Goal: Check status: Check status

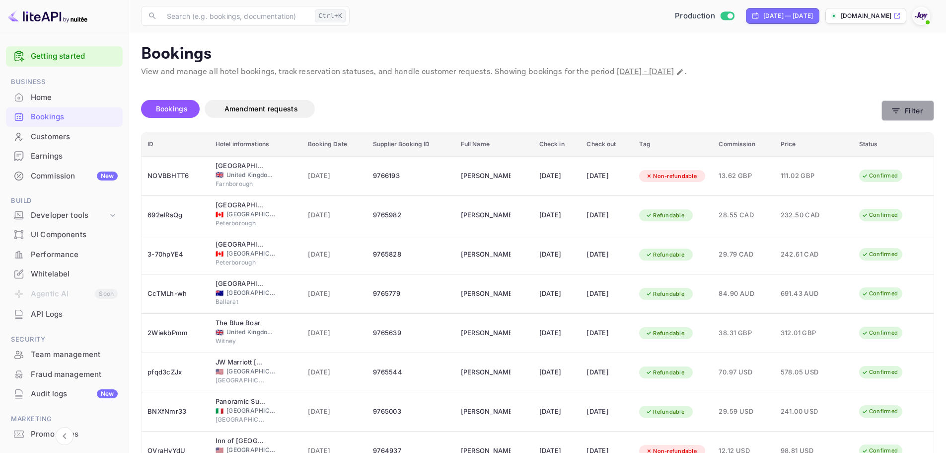
click at [913, 112] on button "Filter" at bounding box center [908, 110] width 53 height 20
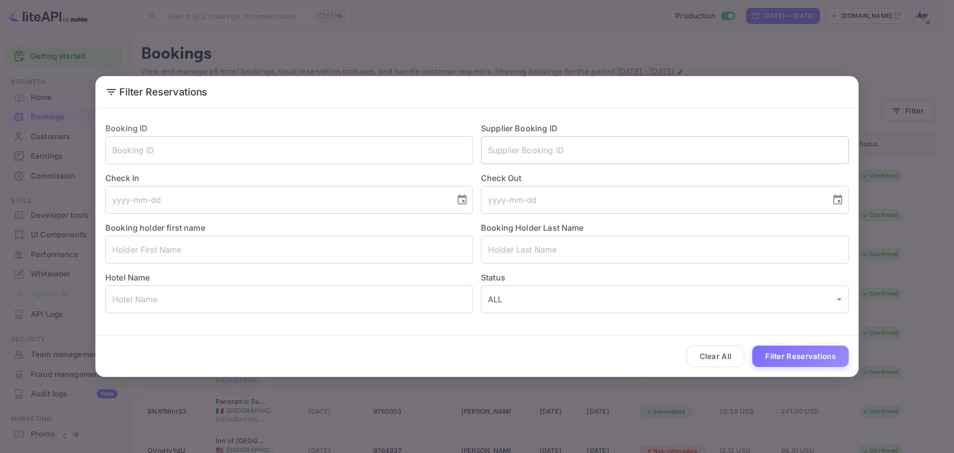
click at [593, 153] on input "text" at bounding box center [665, 150] width 368 height 28
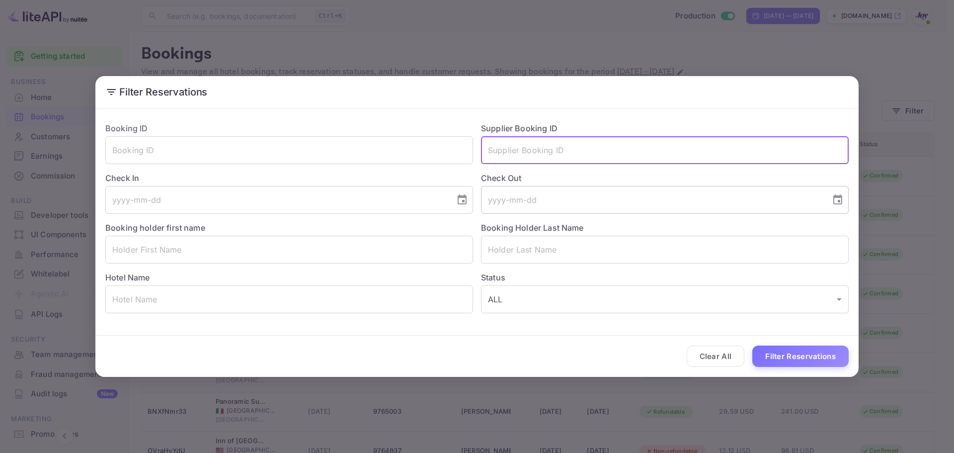
paste input "9755378"
type input "9755378"
click at [816, 349] on button "Filter Reservations" at bounding box center [800, 355] width 96 height 21
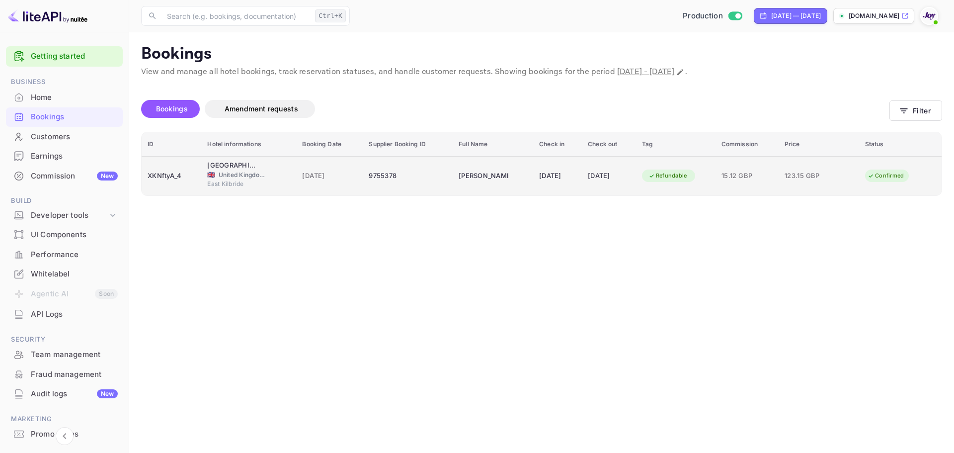
click at [332, 172] on span "[DATE]" at bounding box center [329, 175] width 55 height 11
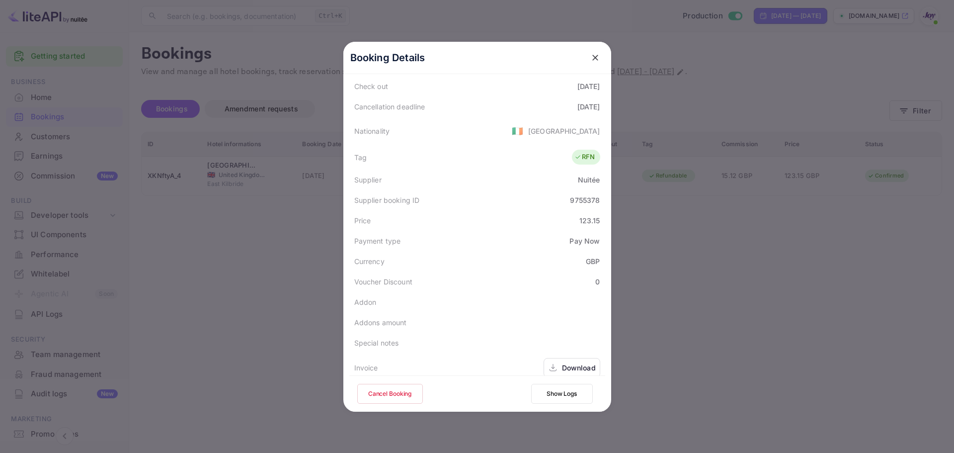
scroll to position [241, 0]
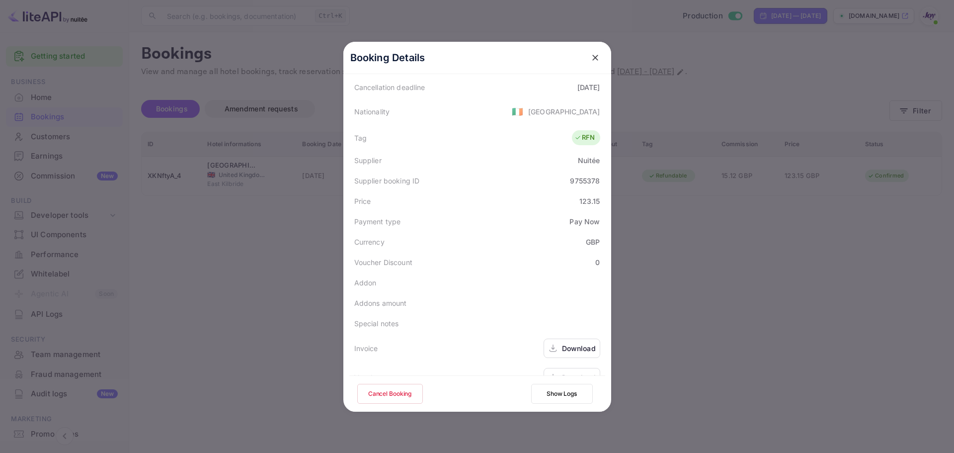
click at [562, 372] on div "Download" at bounding box center [579, 377] width 34 height 10
click at [553, 343] on icon at bounding box center [553, 348] width 10 height 10
click at [544, 363] on div "Voucher Download" at bounding box center [477, 377] width 256 height 29
click at [551, 368] on div "Download" at bounding box center [571, 377] width 57 height 19
click at [709, 271] on div at bounding box center [477, 226] width 954 height 453
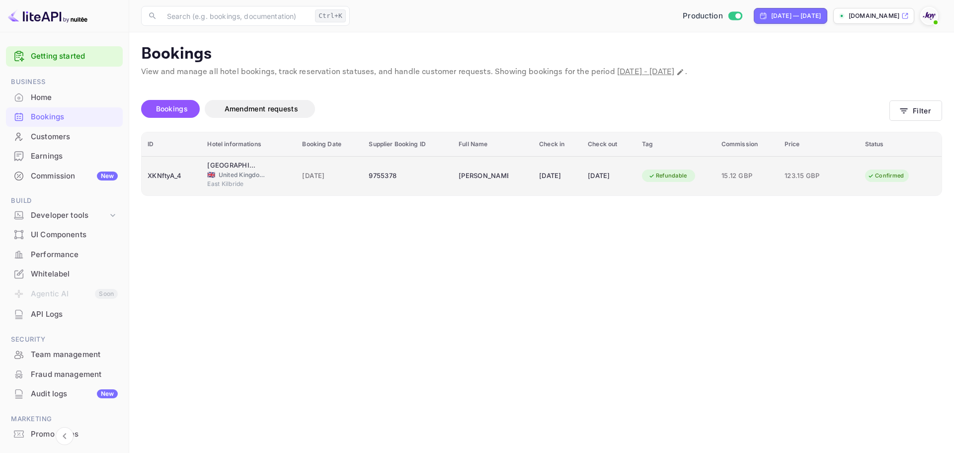
click at [606, 166] on td "[DATE]" at bounding box center [609, 175] width 54 height 39
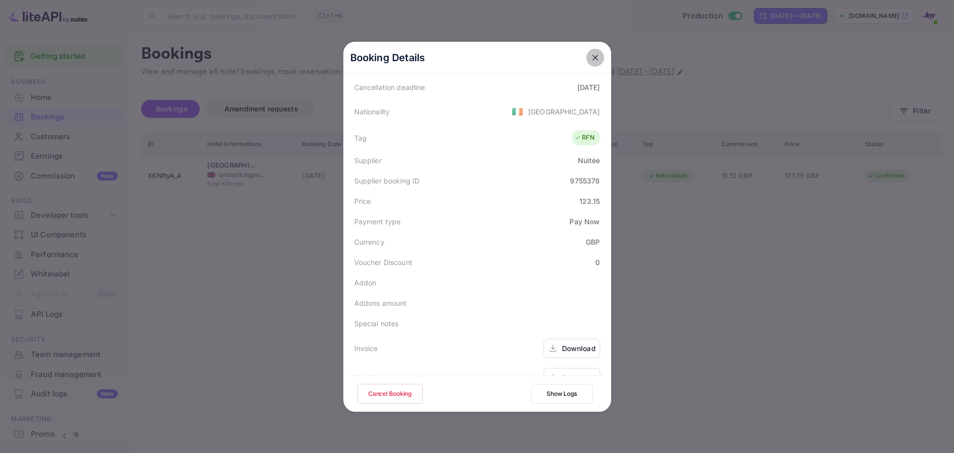
click at [591, 61] on icon "close" at bounding box center [595, 58] width 10 height 10
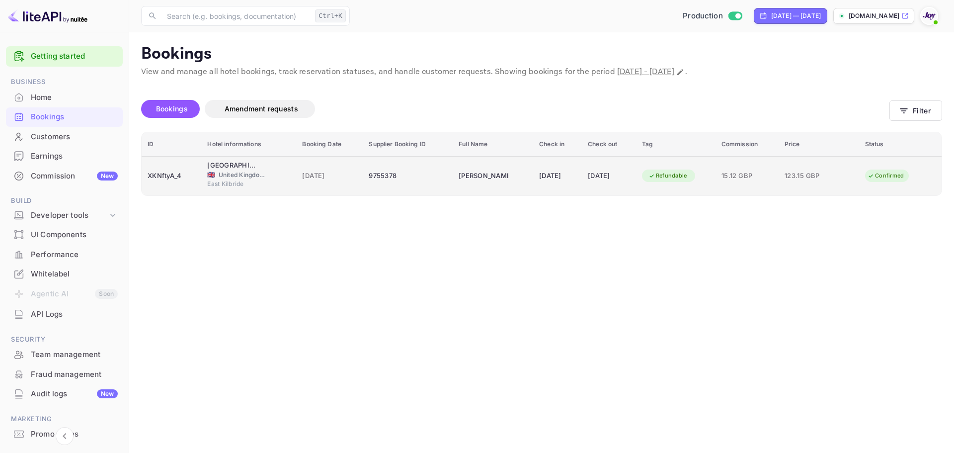
click at [561, 163] on td "[DATE]" at bounding box center [557, 175] width 49 height 39
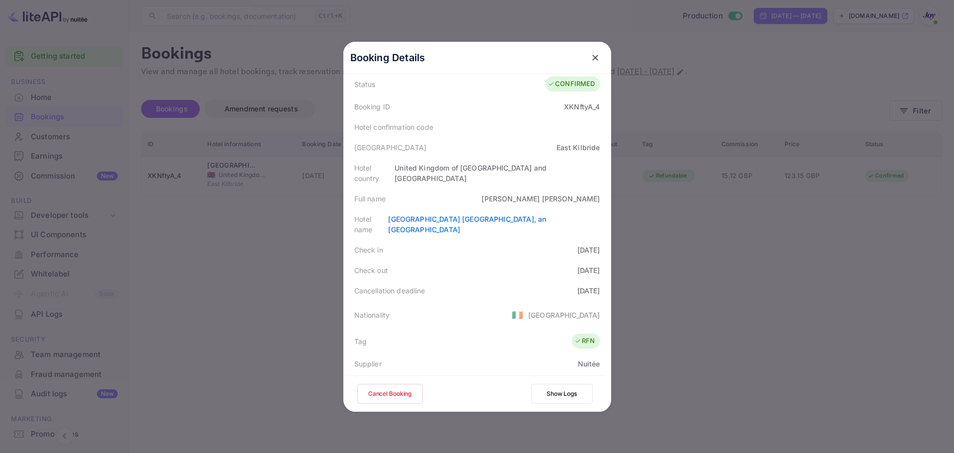
scroll to position [99, 0]
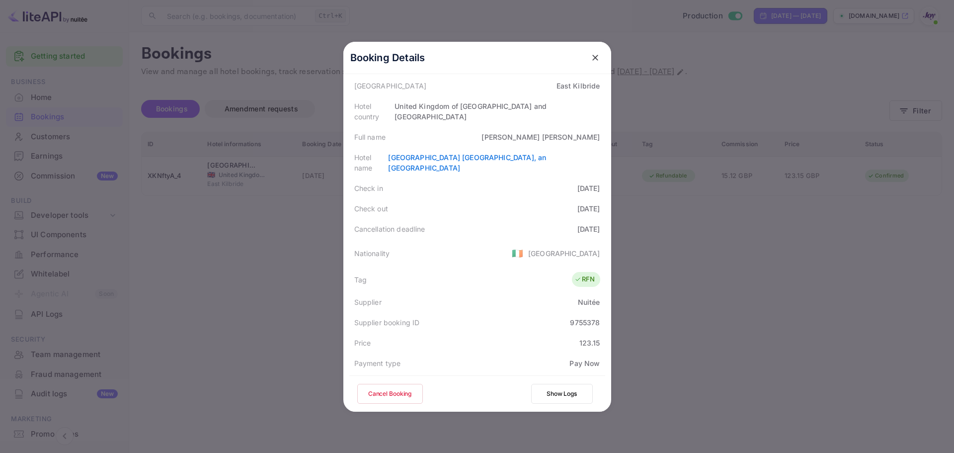
click at [571, 317] on div "9755378" at bounding box center [585, 322] width 30 height 10
copy div "9755378"
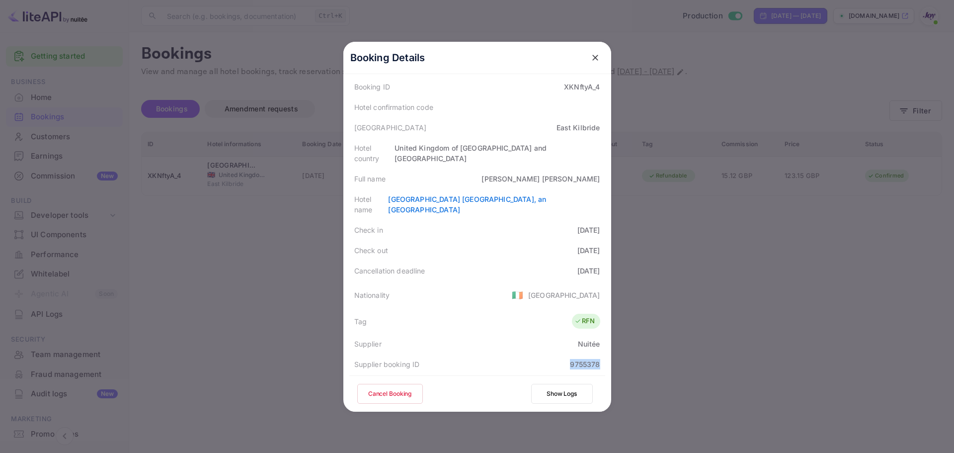
scroll to position [0, 0]
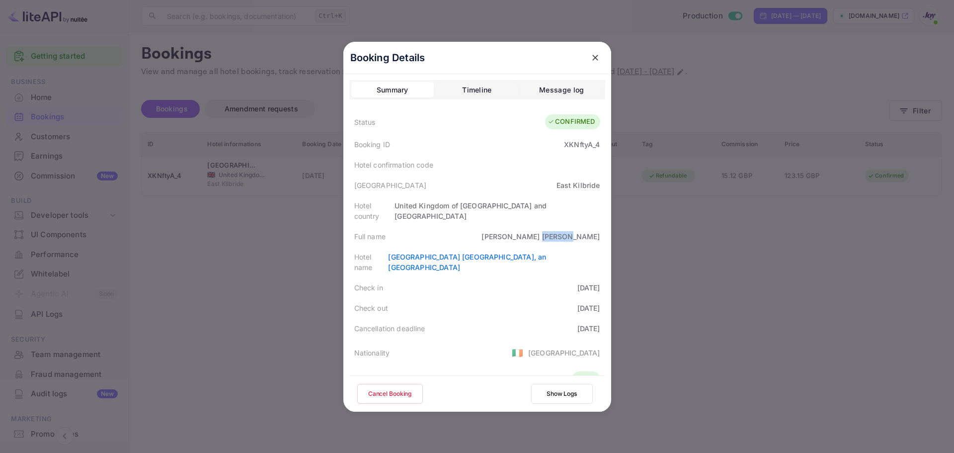
drag, startPoint x: 568, startPoint y: 224, endPoint x: 556, endPoint y: 210, distance: 18.3
click at [595, 231] on div "Finn Johnson" at bounding box center [540, 236] width 118 height 10
copy div "[PERSON_NAME]"
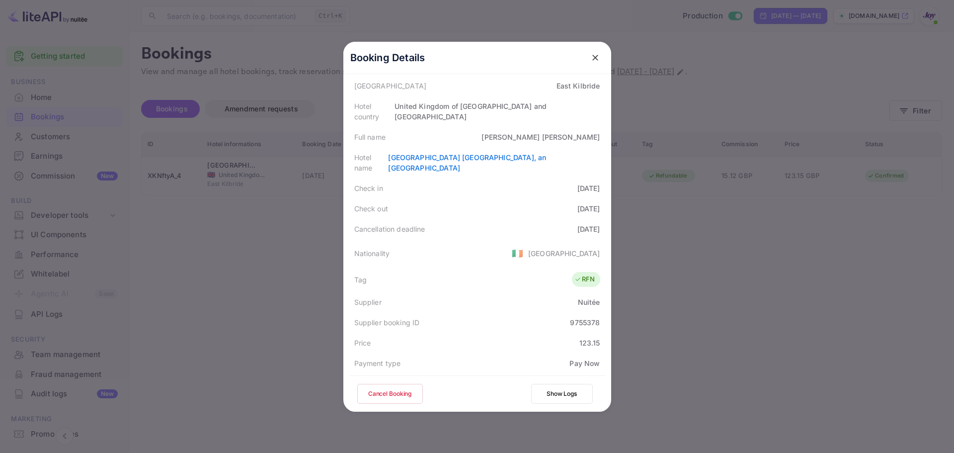
click at [580, 317] on div "9755378" at bounding box center [585, 322] width 30 height 10
copy div "9755378"
click at [697, 78] on div at bounding box center [477, 226] width 954 height 453
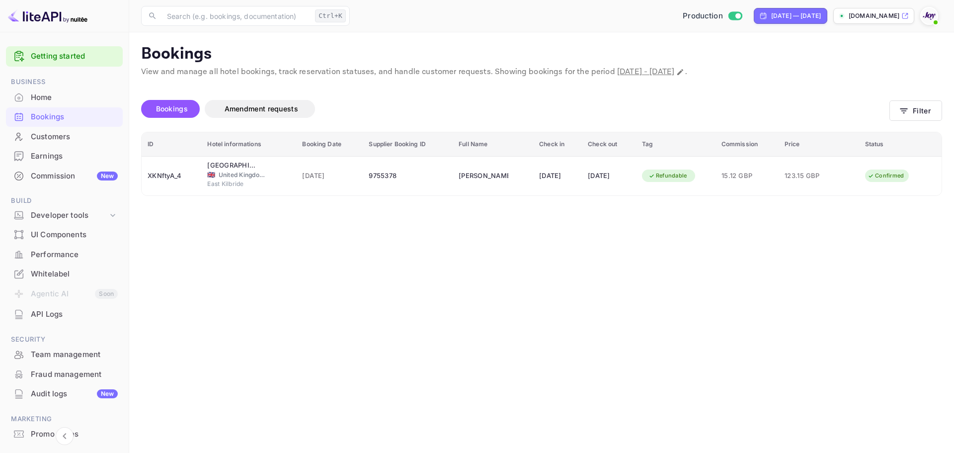
click at [681, 110] on div "Bookings Amendment requests" at bounding box center [515, 109] width 748 height 18
click at [528, 126] on div "Bookings Amendment requests" at bounding box center [515, 111] width 748 height 42
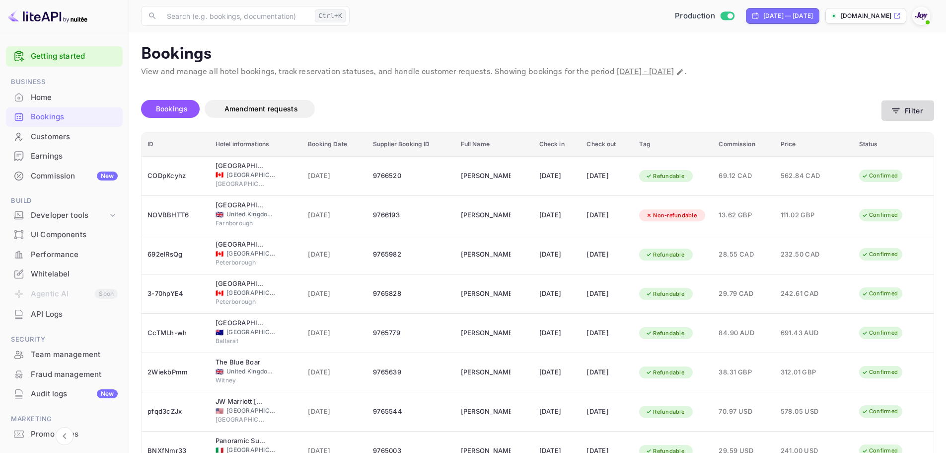
click at [927, 107] on button "Filter" at bounding box center [908, 110] width 53 height 20
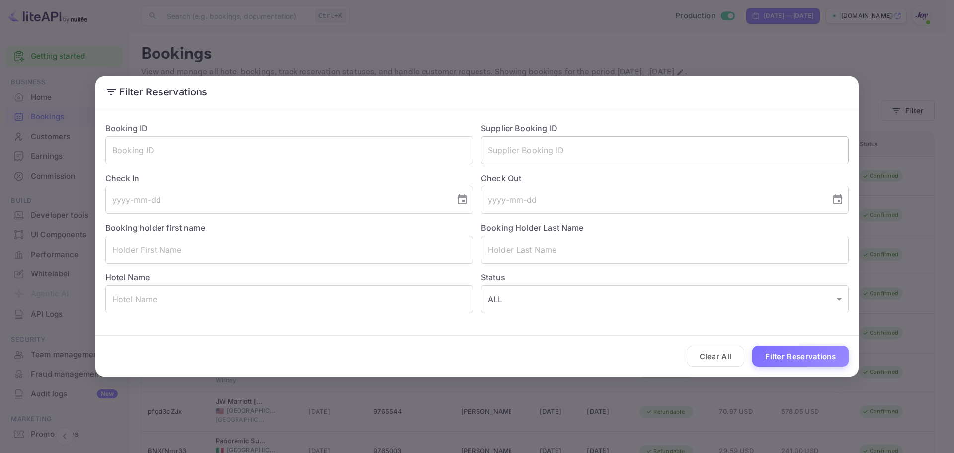
click at [513, 138] on input "text" at bounding box center [665, 150] width 368 height 28
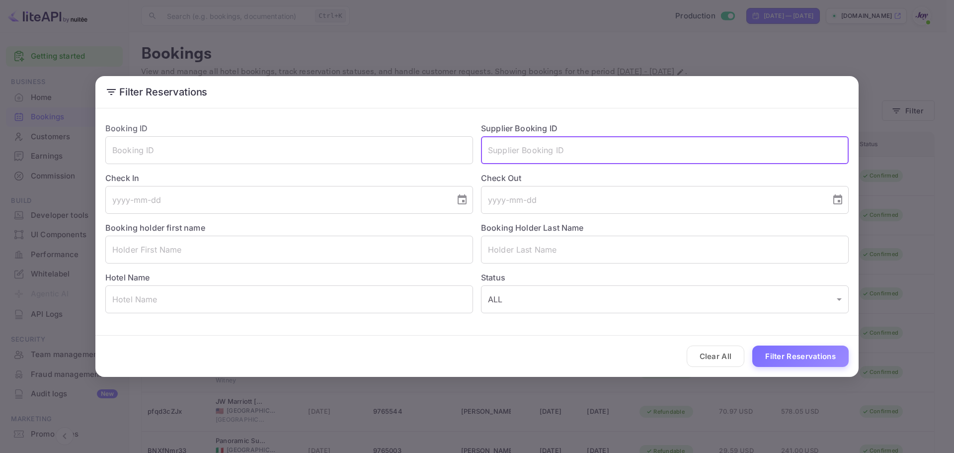
paste input "9755378"
type input "9755378"
click at [792, 351] on button "Filter Reservations" at bounding box center [800, 355] width 96 height 21
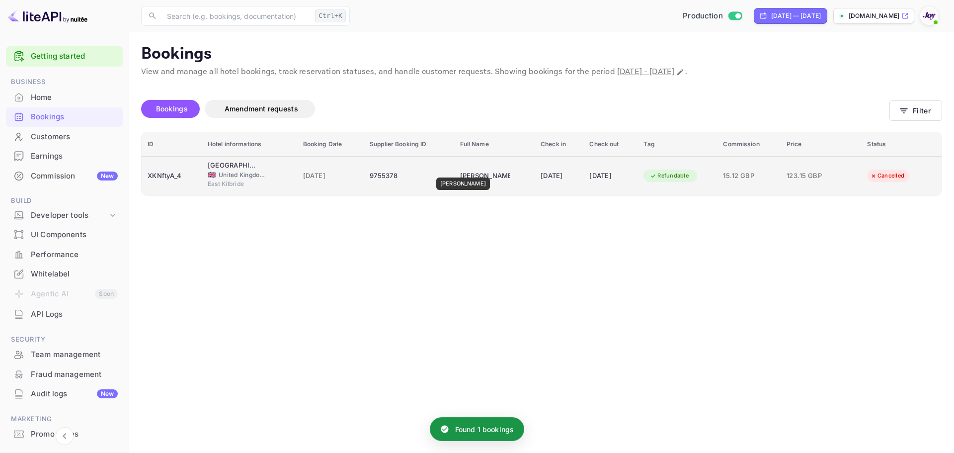
click at [460, 170] on div "[PERSON_NAME]" at bounding box center [485, 176] width 50 height 16
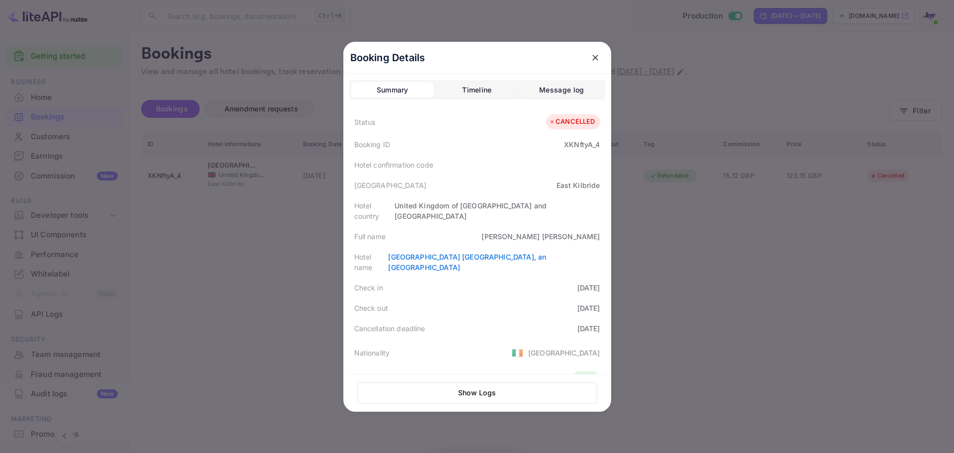
scroll to position [245, 0]
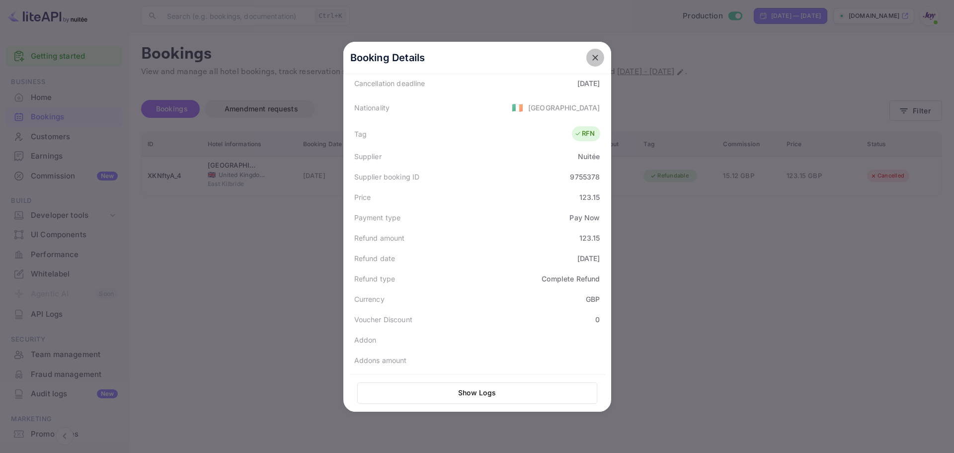
click at [597, 62] on button "close" at bounding box center [595, 58] width 18 height 18
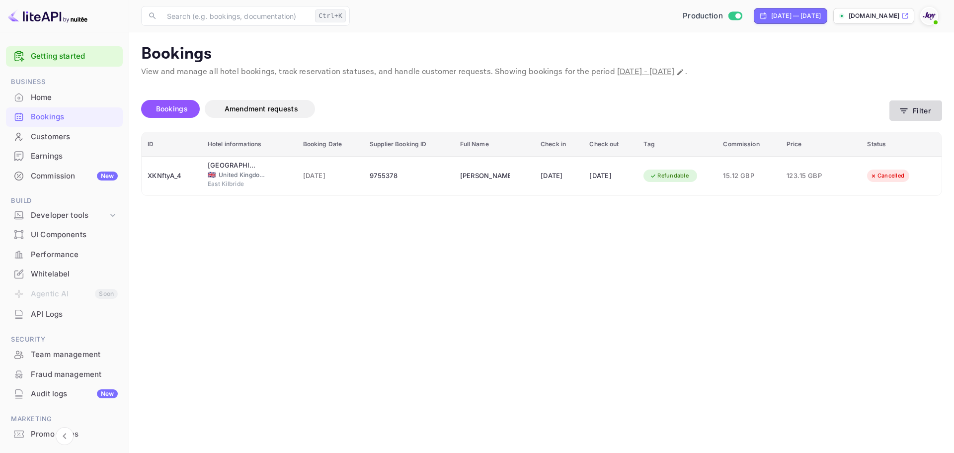
drag, startPoint x: 942, startPoint y: 113, endPoint x: 927, endPoint y: 117, distance: 14.8
click at [940, 114] on main "Bookings View and manage all hotel bookings, track reservation statuses, and ha…" at bounding box center [541, 242] width 825 height 420
click at [908, 122] on div "Bookings Amendment requests Filter" at bounding box center [541, 111] width 801 height 42
click at [905, 116] on button "Filter" at bounding box center [915, 110] width 53 height 20
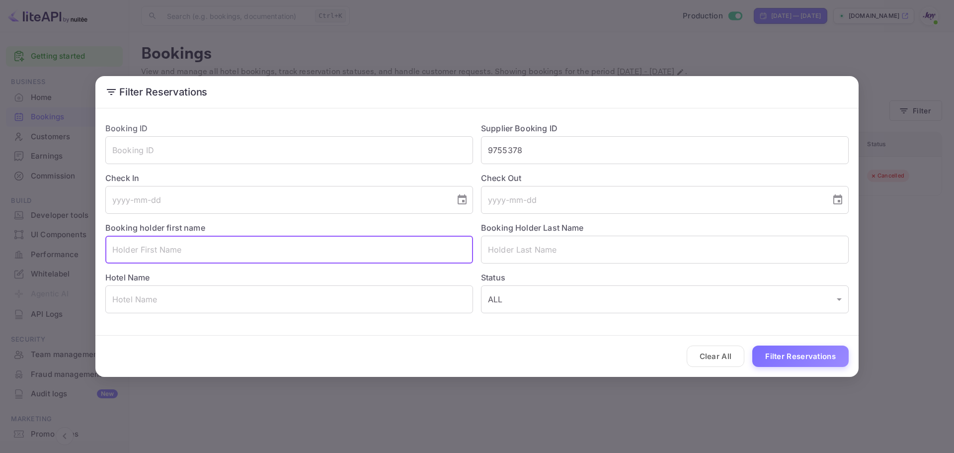
click at [194, 254] on input "text" at bounding box center [289, 249] width 368 height 28
paste input "[PERSON_NAME]"
drag, startPoint x: 188, startPoint y: 253, endPoint x: 145, endPoint y: 251, distance: 42.8
click at [145, 251] on input "[PERSON_NAME]" at bounding box center [289, 249] width 368 height 28
type input "[PERSON_NAME]"
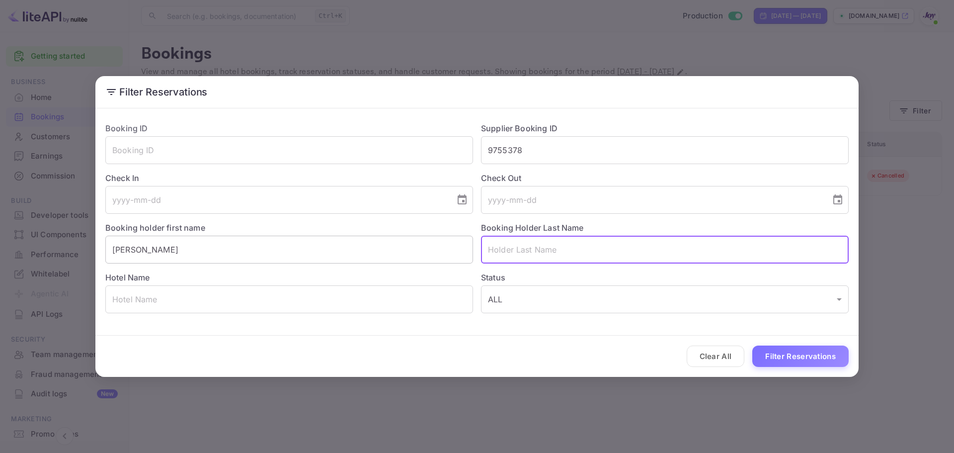
paste input "[PERSON_NAME]"
type input "[PERSON_NAME]"
click at [802, 362] on button "Filter Reservations" at bounding box center [800, 355] width 96 height 21
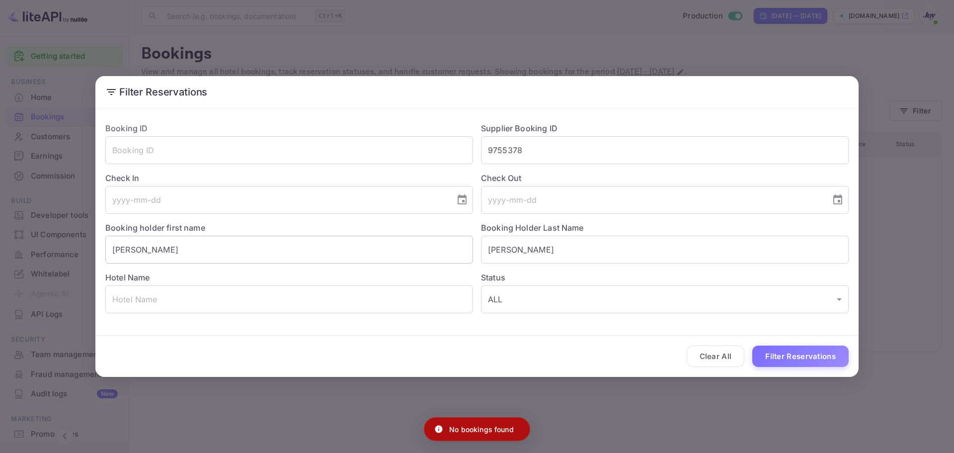
click at [249, 236] on div "Booking holder first name [PERSON_NAME]" at bounding box center [285, 239] width 376 height 50
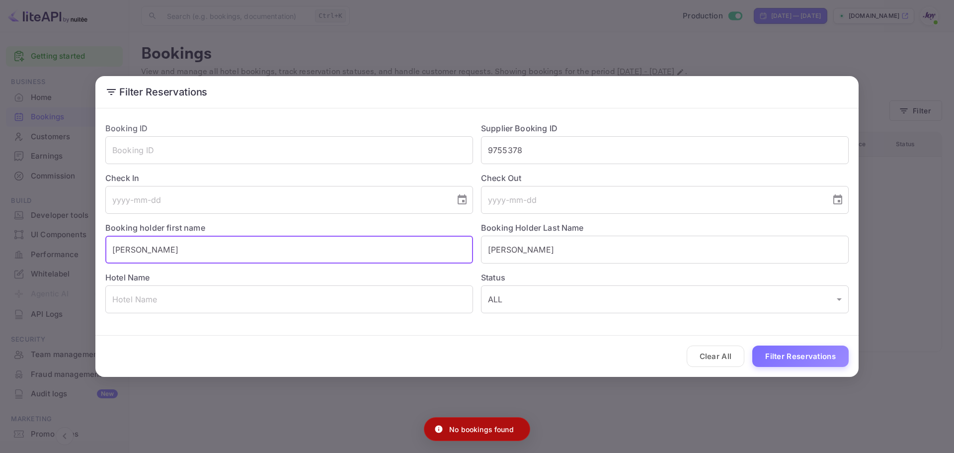
click at [242, 237] on input "[PERSON_NAME]" at bounding box center [289, 249] width 368 height 28
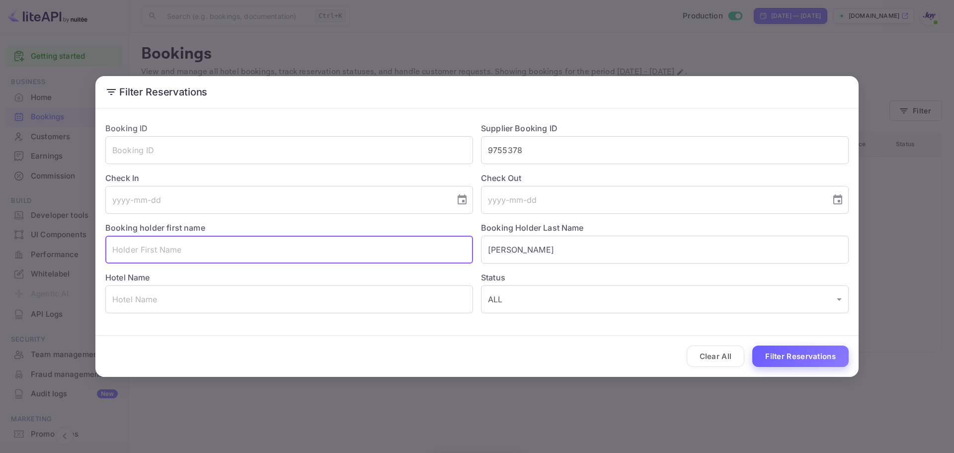
click at [793, 347] on button "Filter Reservations" at bounding box center [800, 355] width 96 height 21
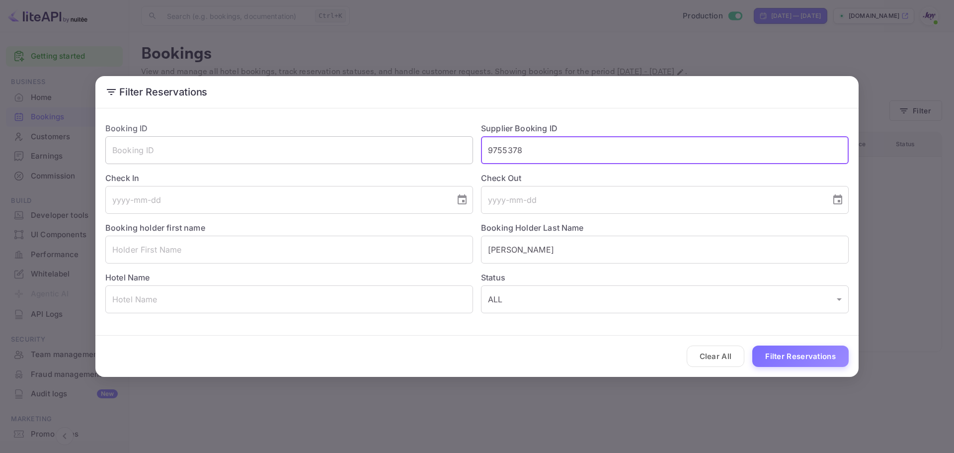
drag, startPoint x: 521, startPoint y: 145, endPoint x: 435, endPoint y: 138, distance: 86.2
click at [435, 138] on div "Booking ID ​ Supplier Booking ID 9755378 ​ Check In ​ Check Out ​ Booking holde…" at bounding box center [472, 213] width 751 height 199
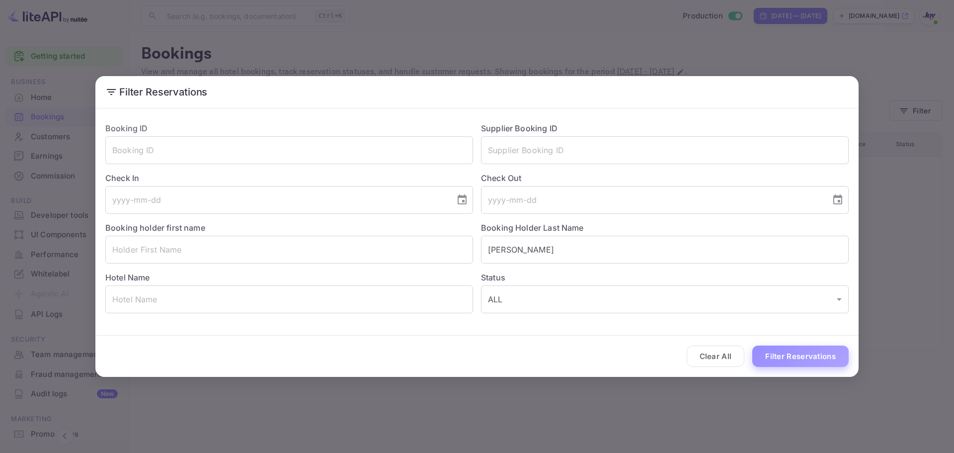
click at [772, 358] on button "Filter Reservations" at bounding box center [800, 355] width 96 height 21
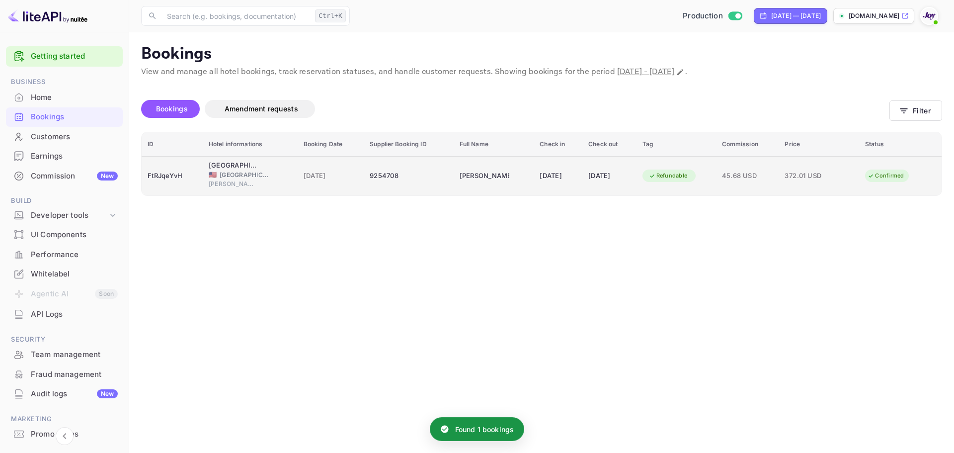
click at [413, 171] on div "9254708" at bounding box center [409, 176] width 78 height 16
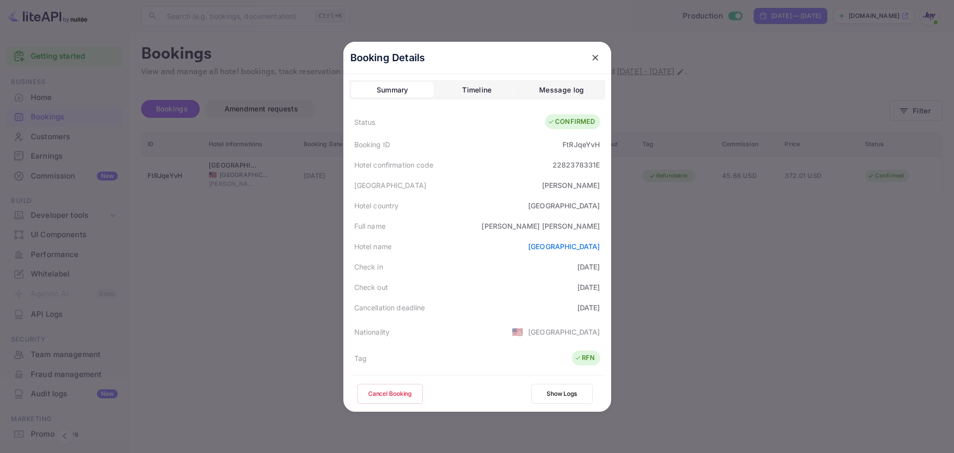
click at [591, 56] on icon "close" at bounding box center [595, 58] width 10 height 10
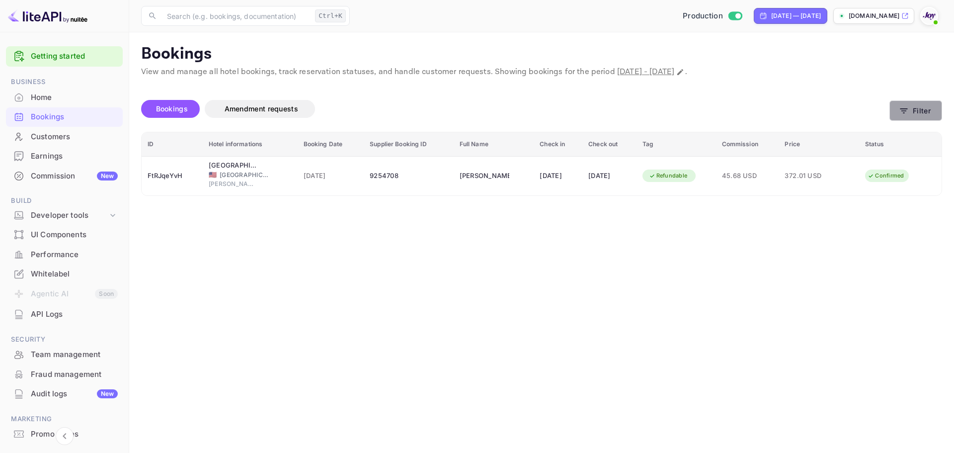
click at [920, 110] on button "Filter" at bounding box center [915, 110] width 53 height 20
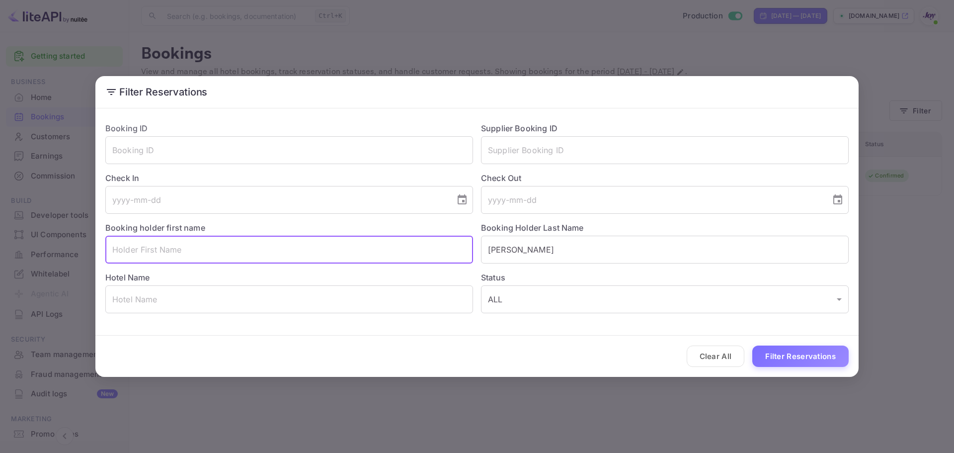
click at [420, 253] on input "text" at bounding box center [289, 249] width 368 height 28
paste input "[PERSON_NAME]"
drag, startPoint x: 190, startPoint y: 258, endPoint x: 131, endPoint y: 259, distance: 58.6
click at [131, 259] on input "[PERSON_NAME]" at bounding box center [289, 249] width 368 height 28
type input "[PERSON_NAME]"
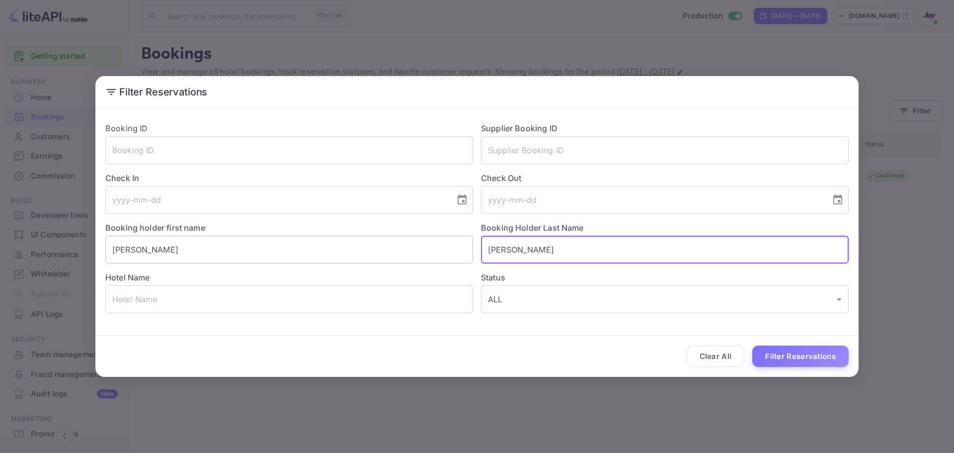
paste input "Gardi"
type input "Gardi"
click at [790, 360] on button "Filter Reservations" at bounding box center [800, 355] width 96 height 21
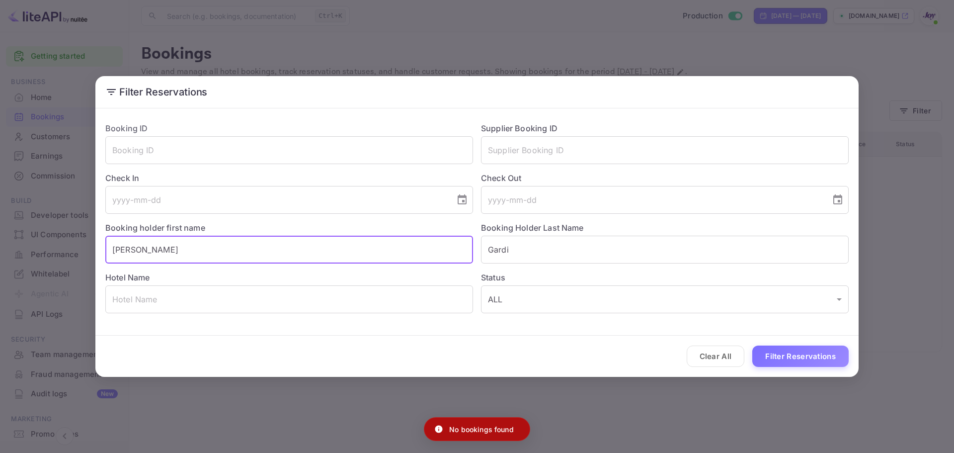
drag, startPoint x: 175, startPoint y: 243, endPoint x: -103, endPoint y: 248, distance: 278.2
click at [0, 248] on html "Getting started Business Home Bookings Customers Earnings Commission New Build …" at bounding box center [477, 226] width 954 height 453
click at [808, 350] on button "Filter Reservations" at bounding box center [800, 355] width 96 height 21
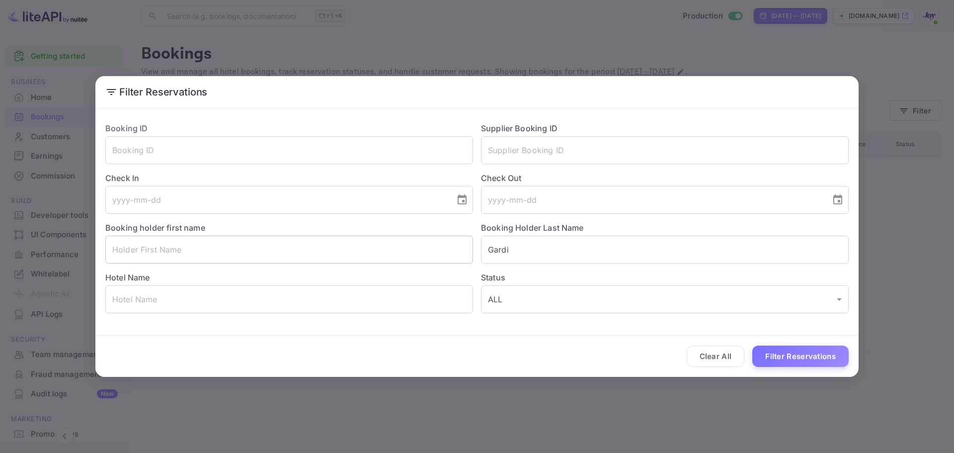
click at [213, 250] on input "text" at bounding box center [289, 249] width 368 height 28
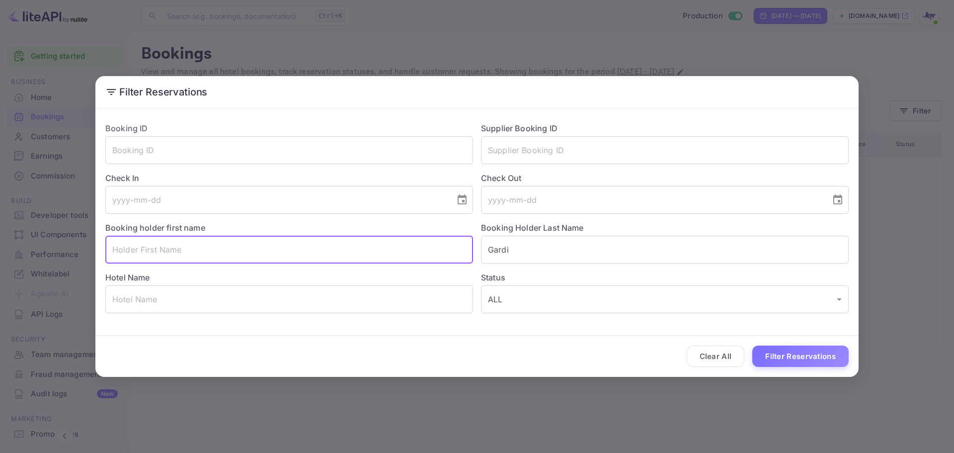
paste input "[PERSON_NAME]"
drag, startPoint x: 164, startPoint y: 243, endPoint x: 132, endPoint y: 248, distance: 32.7
click at [132, 248] on input "[PERSON_NAME]" at bounding box center [289, 249] width 368 height 28
click at [112, 252] on input "[PERSON_NAME]" at bounding box center [289, 249] width 368 height 28
click at [803, 353] on button "Filter Reservations" at bounding box center [800, 355] width 96 height 21
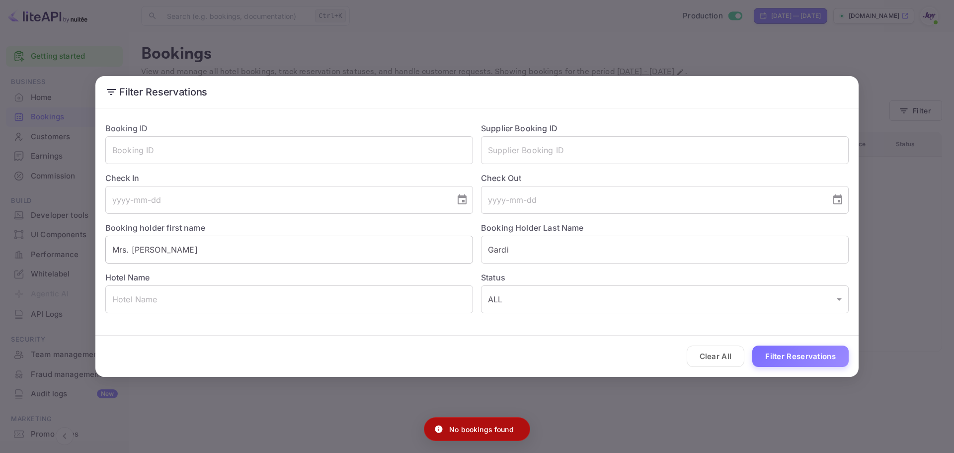
click at [123, 251] on input "Mrs. [PERSON_NAME]" at bounding box center [289, 249] width 368 height 28
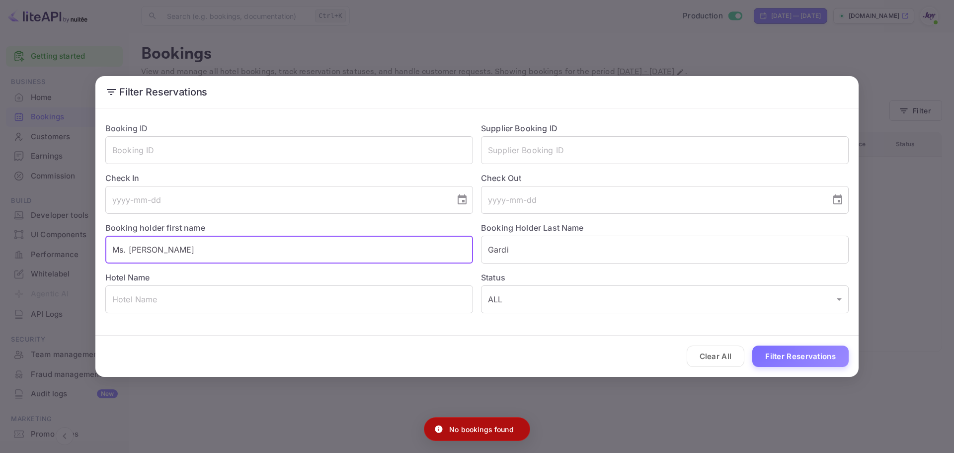
click at [795, 370] on div "Clear All Filter Reservations" at bounding box center [476, 355] width 763 height 41
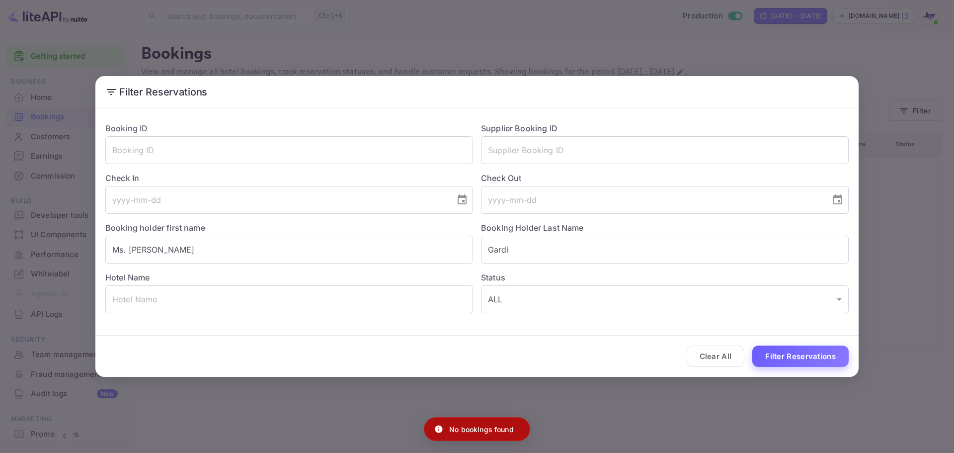
click at [794, 358] on button "Filter Reservations" at bounding box center [800, 355] width 96 height 21
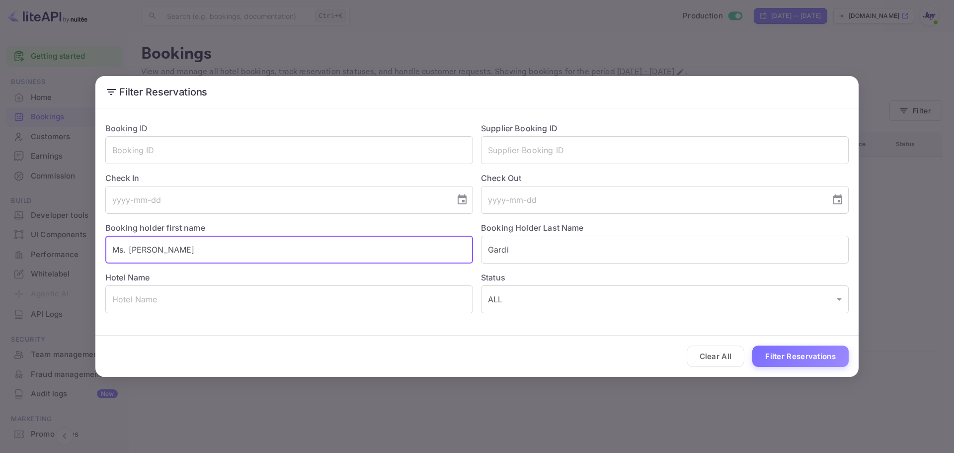
click at [153, 249] on input "Ms. [PERSON_NAME]" at bounding box center [289, 249] width 368 height 28
paste input "[PERSON_NAME]"
drag, startPoint x: 166, startPoint y: 246, endPoint x: 77, endPoint y: 248, distance: 89.4
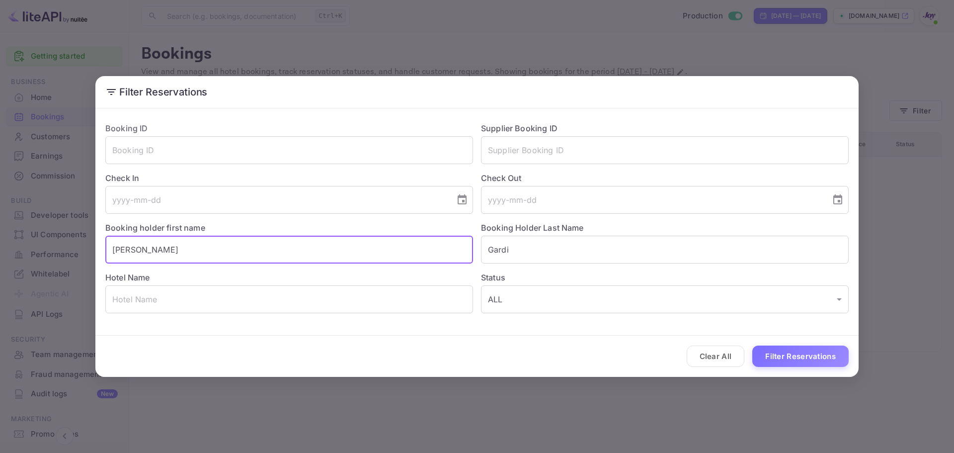
click at [77, 248] on div "Filter Reservations Booking ID ​ Supplier Booking ID ​ Check In ​ Check Out ​ B…" at bounding box center [477, 226] width 954 height 453
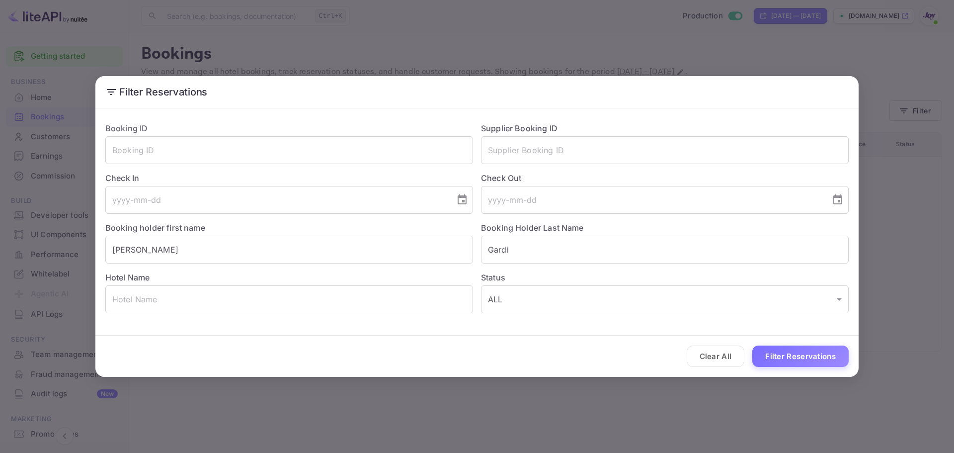
click at [828, 367] on div "Clear All Filter Reservations" at bounding box center [476, 355] width 763 height 41
click at [825, 351] on button "Filter Reservations" at bounding box center [800, 355] width 96 height 21
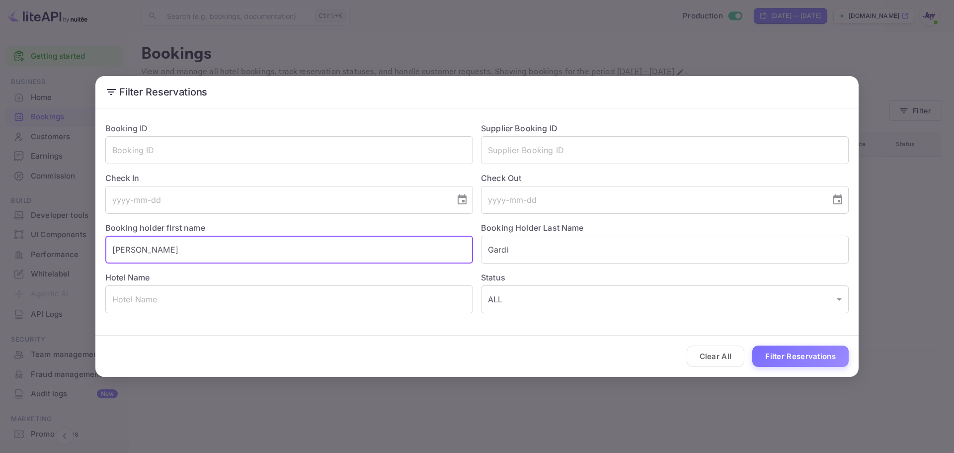
click at [111, 248] on input "[PERSON_NAME]" at bounding box center [289, 249] width 368 height 28
type input "Mrs. [PERSON_NAME]"
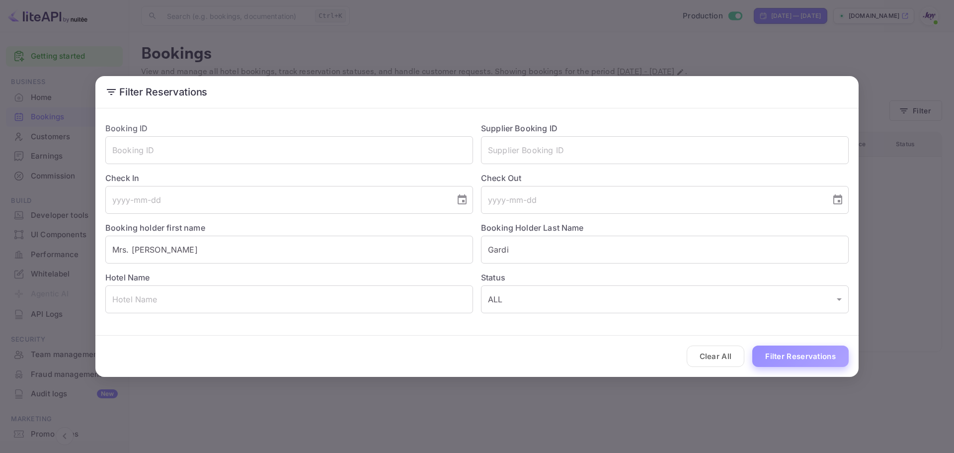
click at [812, 351] on button "Filter Reservations" at bounding box center [800, 355] width 96 height 21
